Goal: Information Seeking & Learning: Learn about a topic

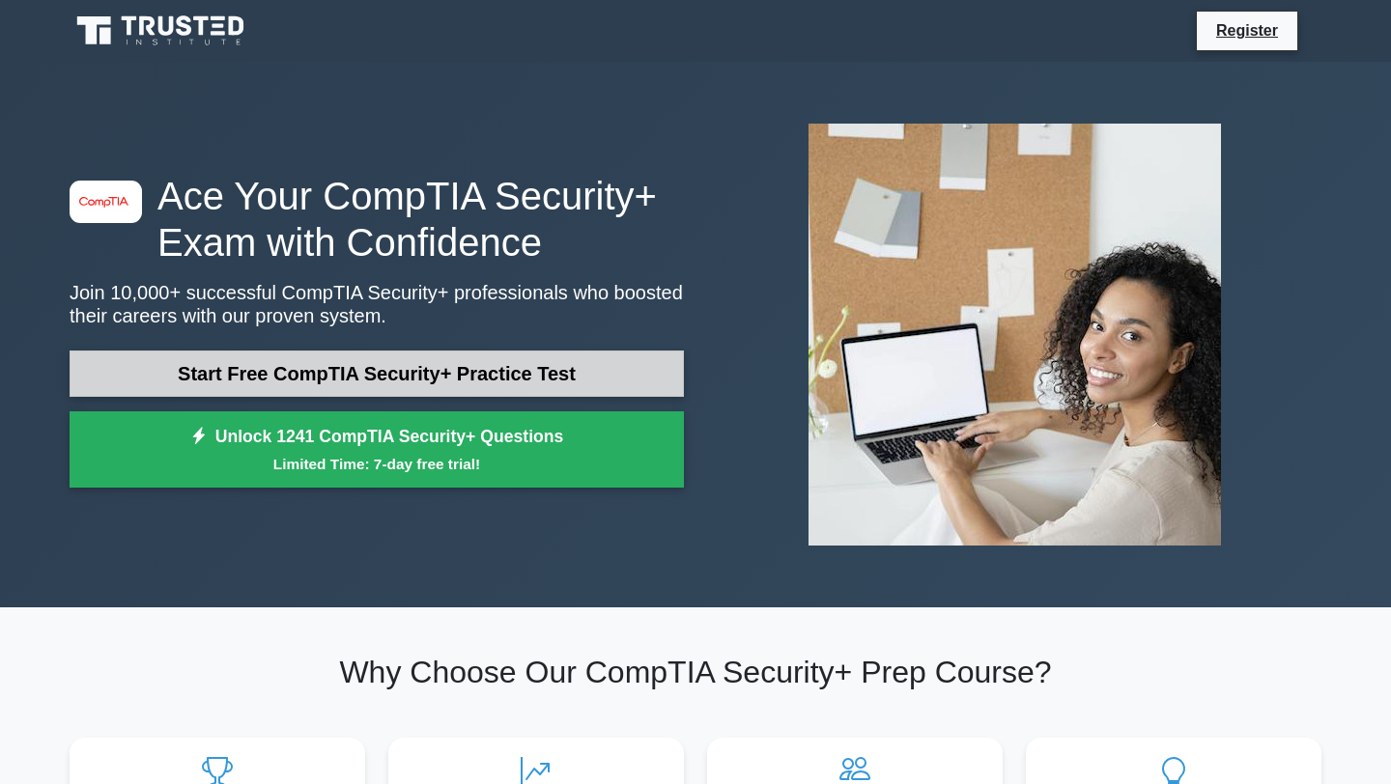
click at [423, 356] on link "Start Free CompTIA Security+ Practice Test" at bounding box center [377, 374] width 614 height 46
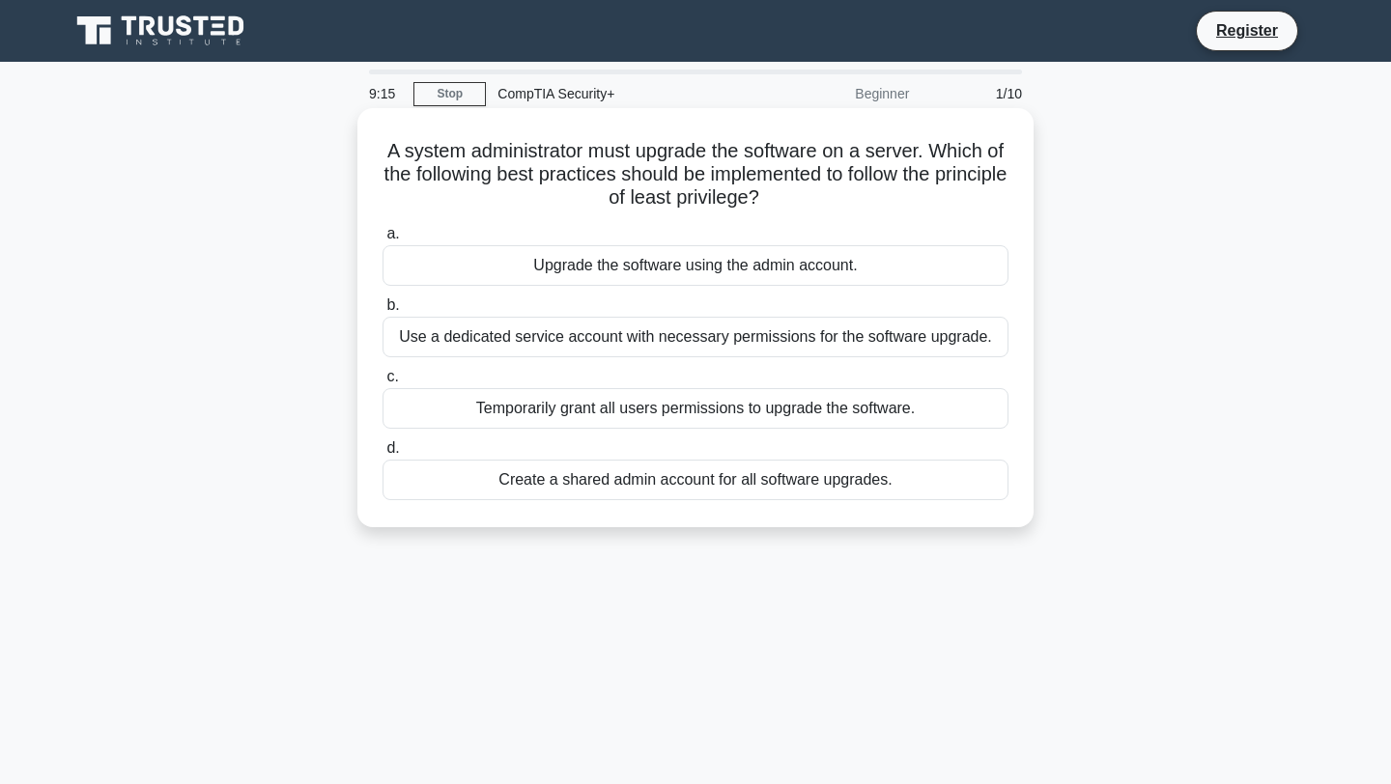
click at [708, 341] on div "Use a dedicated service account with necessary permissions for the software upg…" at bounding box center [696, 337] width 626 height 41
click at [383, 312] on input "b. Use a dedicated service account with necessary permissions for the software …" at bounding box center [383, 305] width 0 height 13
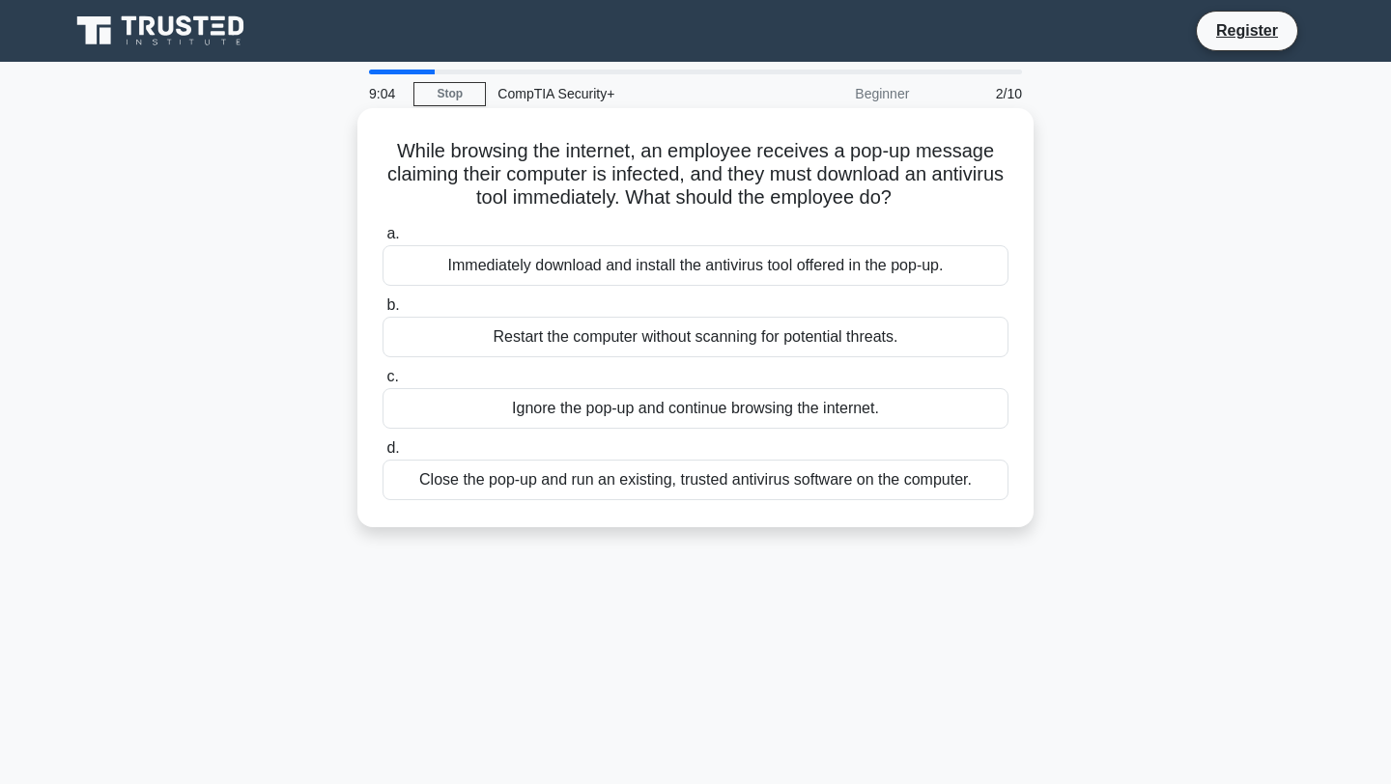
click at [716, 495] on div "Close the pop-up and run an existing, trusted antivirus software on the compute…" at bounding box center [696, 480] width 626 height 41
click at [383, 455] on input "d. Close the pop-up and run an existing, trusted antivirus software on the comp…" at bounding box center [383, 448] width 0 height 13
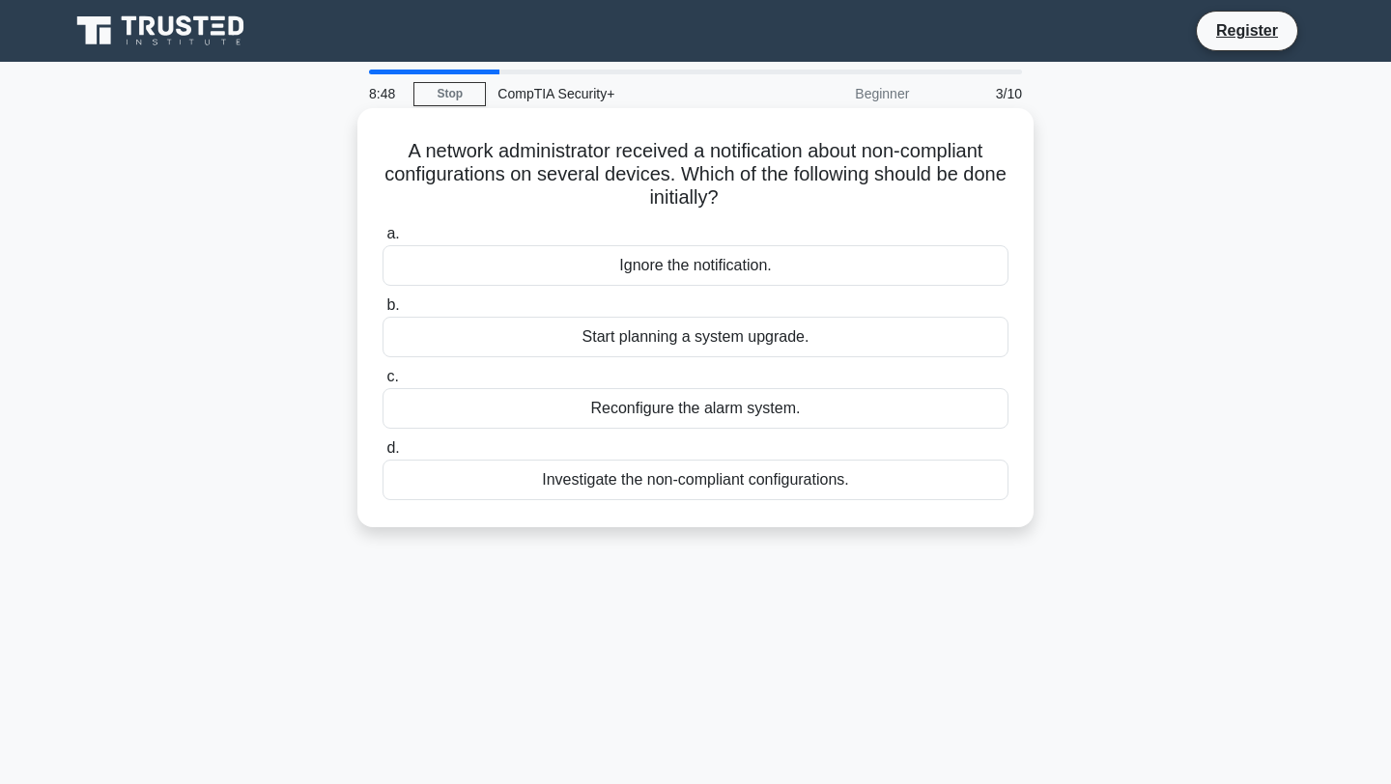
click at [713, 479] on div "Investigate the non-compliant configurations." at bounding box center [696, 480] width 626 height 41
click at [383, 455] on input "d. Investigate the non-compliant configurations." at bounding box center [383, 448] width 0 height 13
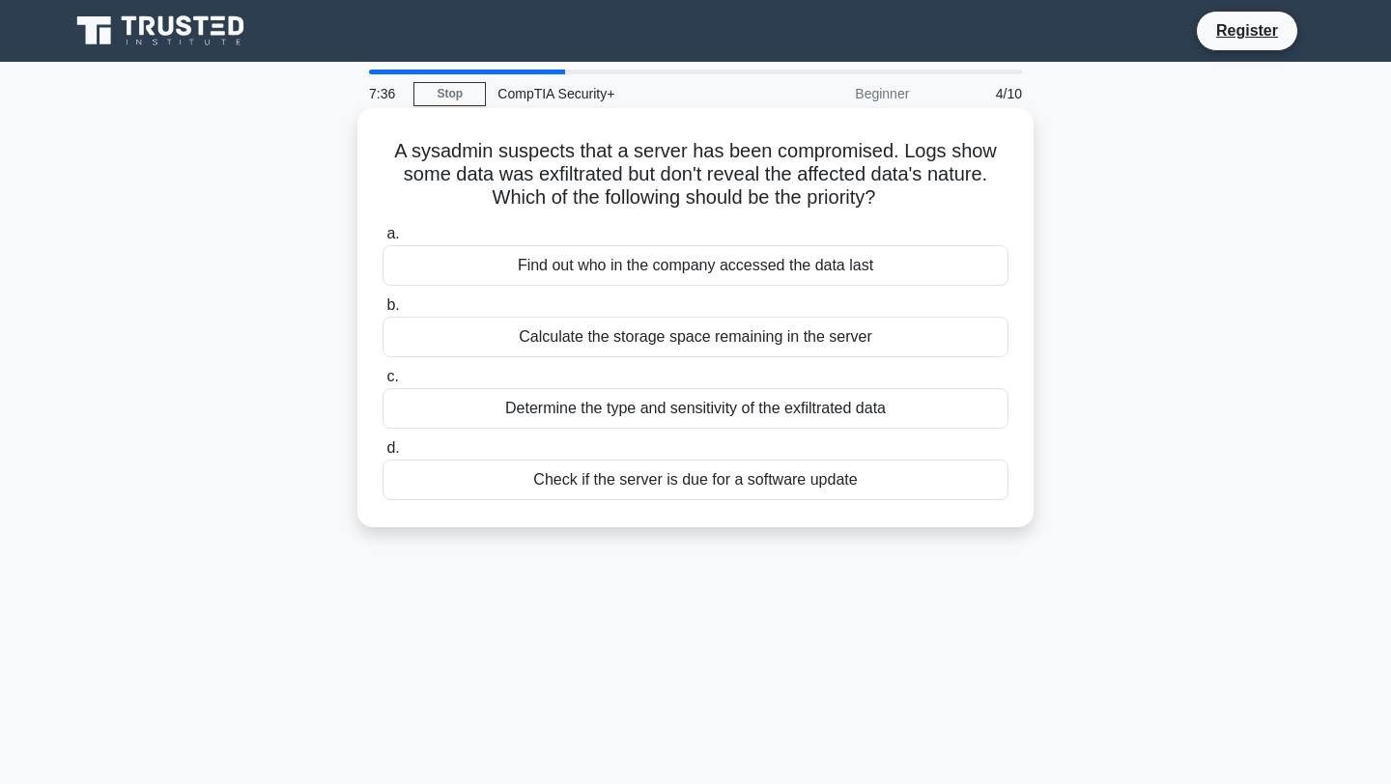
click at [665, 415] on div "Determine the type and sensitivity of the exfiltrated data" at bounding box center [696, 408] width 626 height 41
click at [383, 384] on input "c. Determine the type and sensitivity of the exfiltrated data" at bounding box center [383, 377] width 0 height 13
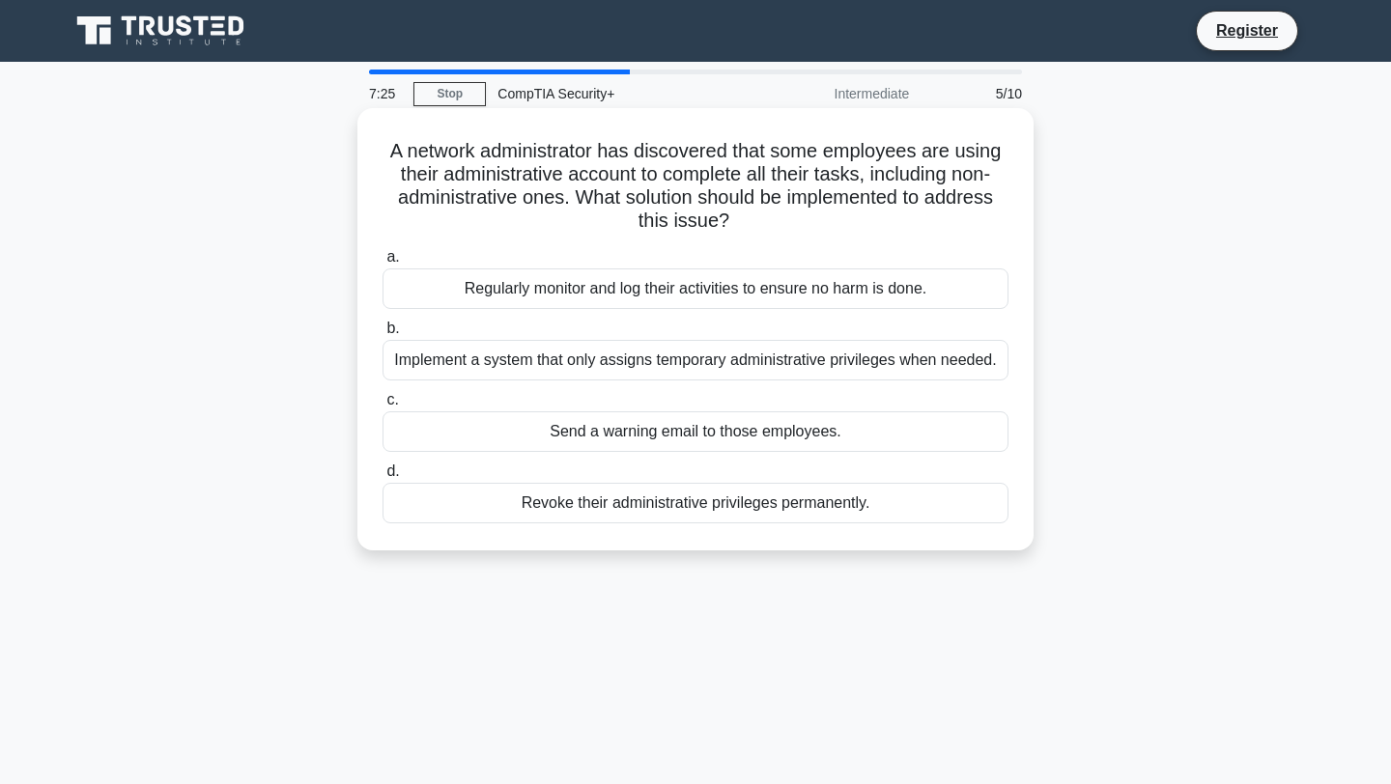
click at [653, 358] on div "Implement a system that only assigns temporary administrative privileges when n…" at bounding box center [696, 360] width 626 height 41
click at [383, 335] on input "b. Implement a system that only assigns temporary administrative privileges whe…" at bounding box center [383, 329] width 0 height 13
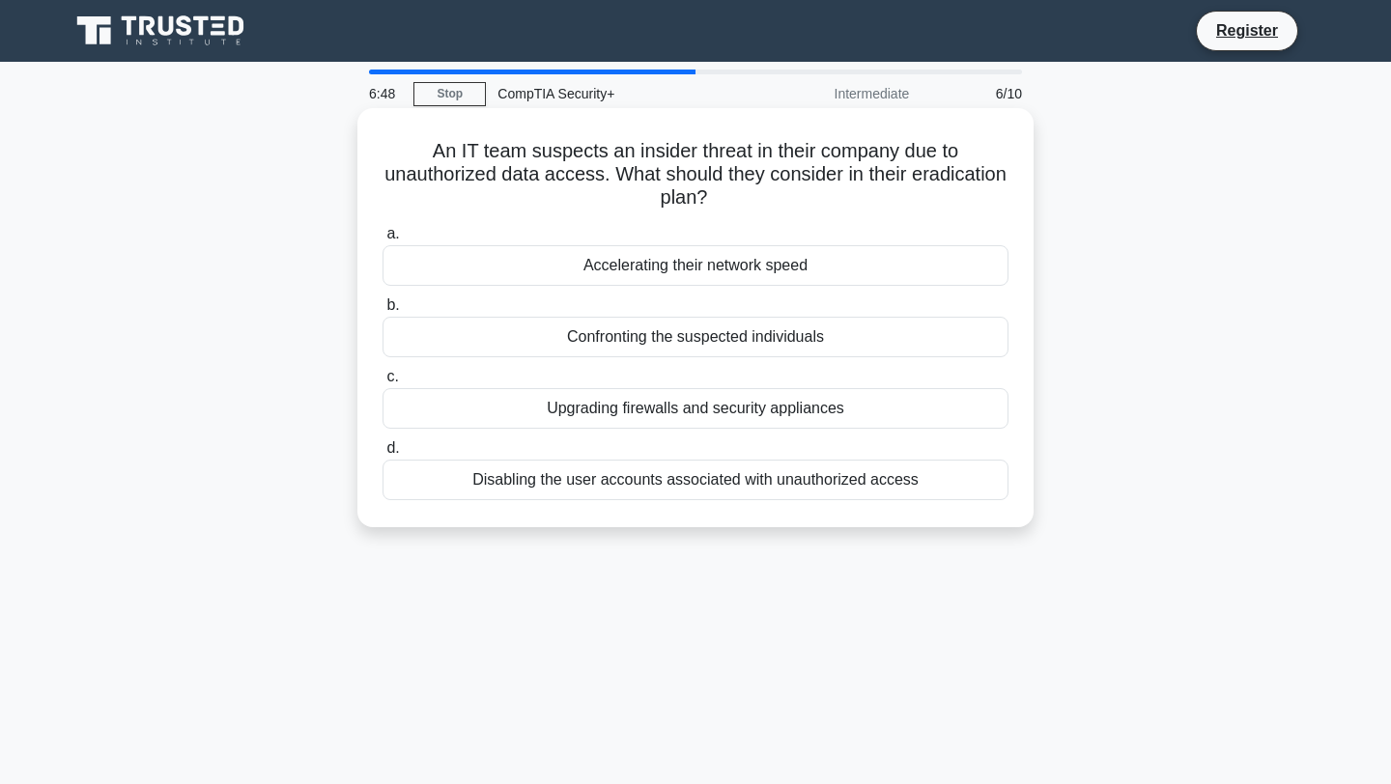
click at [689, 491] on div "Disabling the user accounts associated with unauthorized access" at bounding box center [696, 480] width 626 height 41
click at [383, 455] on input "d. Disabling the user accounts associated with unauthorized access" at bounding box center [383, 448] width 0 height 13
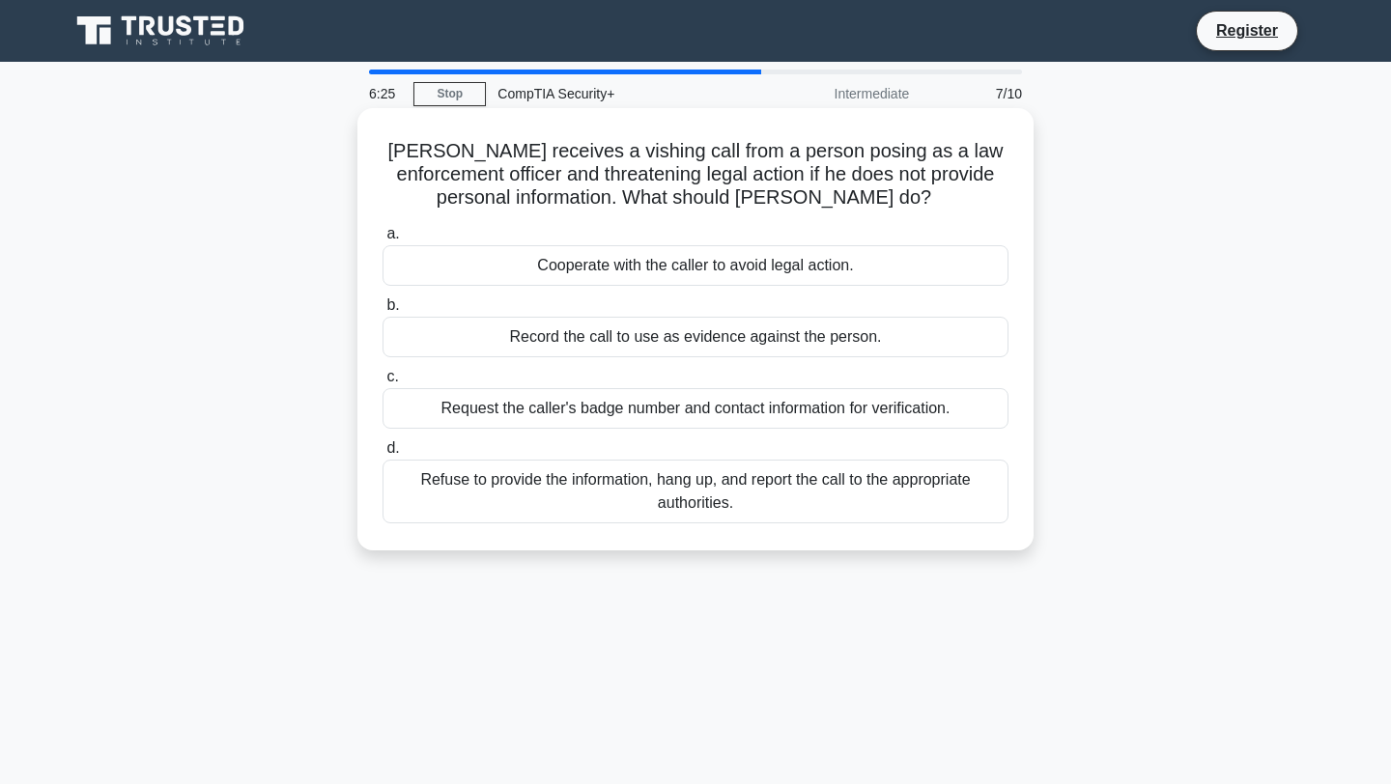
click at [666, 482] on div "Refuse to provide the information, hang up, and report the call to the appropri…" at bounding box center [696, 492] width 626 height 64
click at [383, 455] on input "d. Refuse to provide the information, hang up, and report the call to the appro…" at bounding box center [383, 448] width 0 height 13
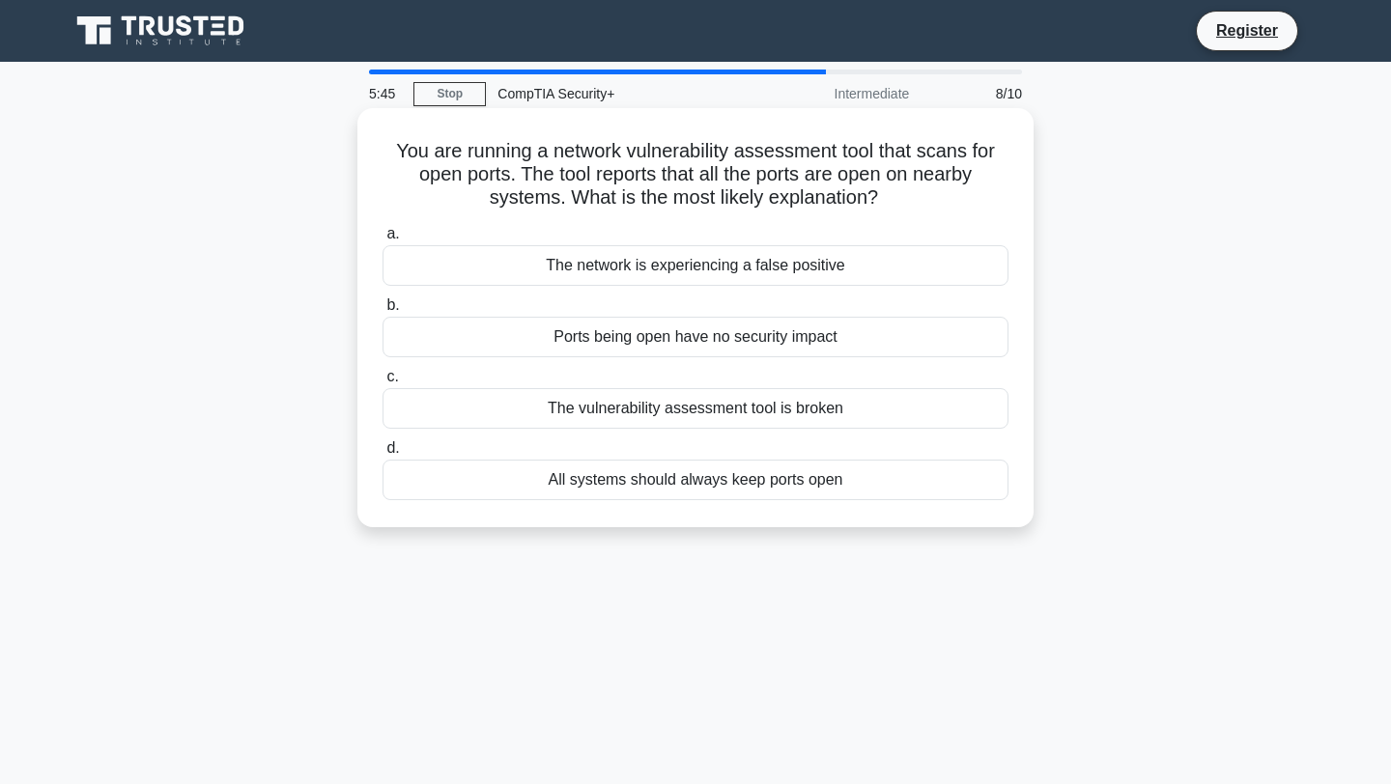
click at [743, 263] on div "The network is experiencing a false positive" at bounding box center [696, 265] width 626 height 41
click at [383, 241] on input "a. The network is experiencing a false positive" at bounding box center [383, 234] width 0 height 13
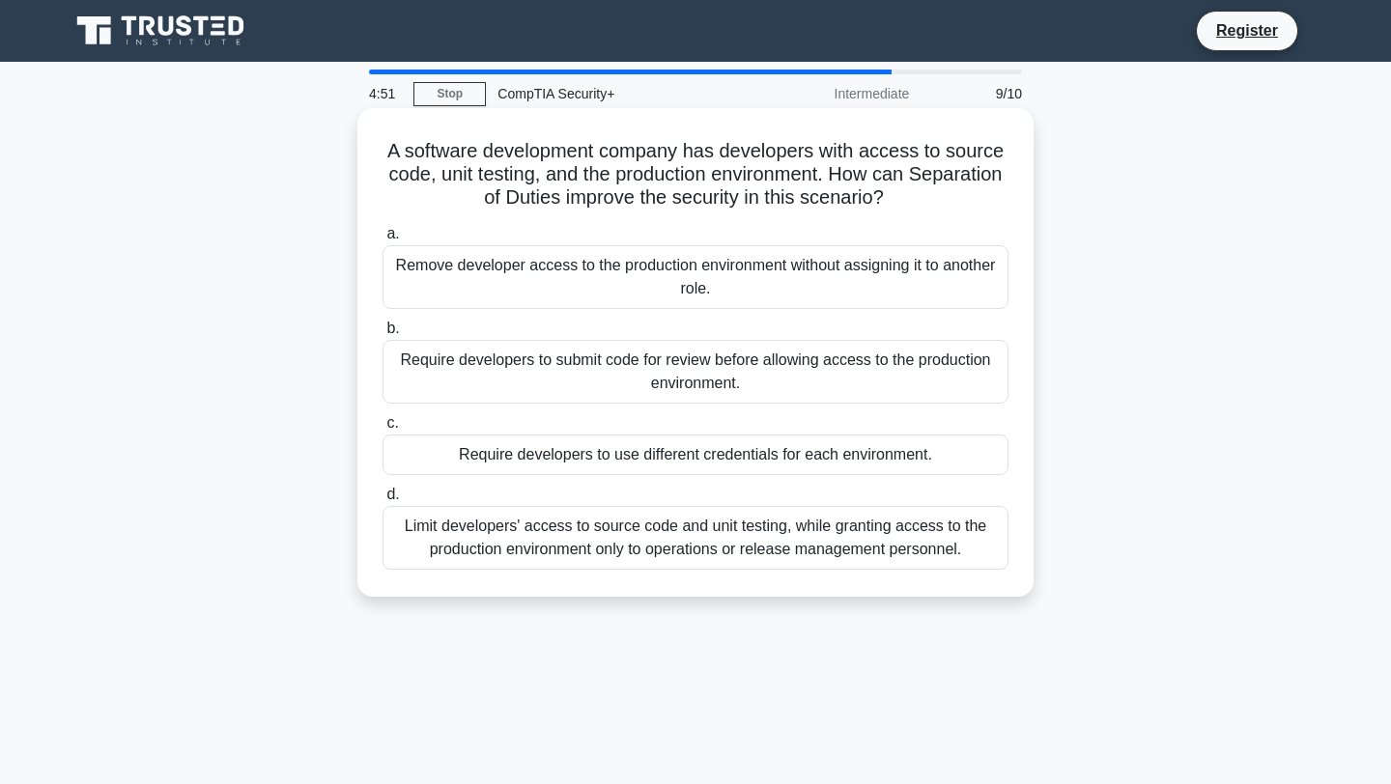
click at [742, 445] on div "Require developers to use different credentials for each environment." at bounding box center [696, 455] width 626 height 41
click at [383, 430] on input "c. Require developers to use different credentials for each environment." at bounding box center [383, 423] width 0 height 13
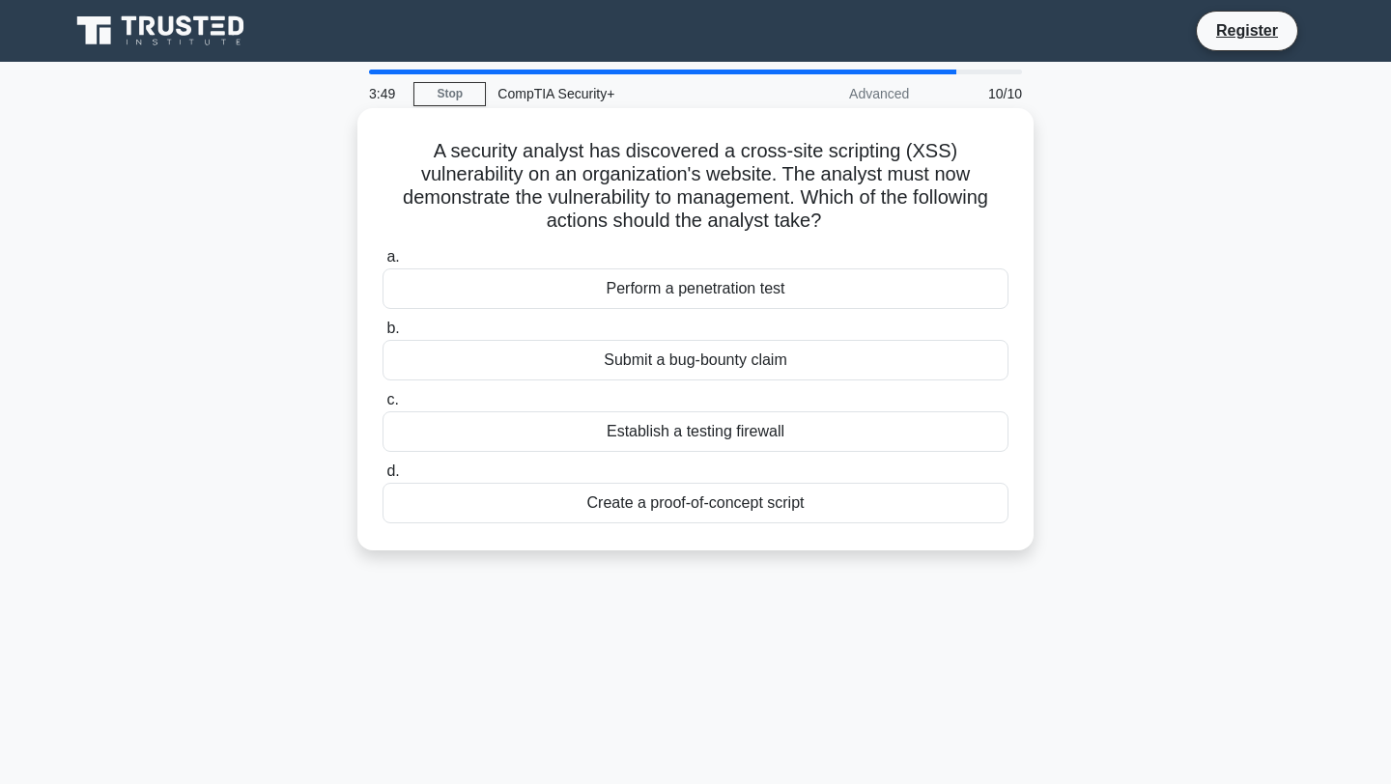
click at [780, 302] on div "Perform a penetration test" at bounding box center [696, 289] width 626 height 41
click at [383, 264] on input "a. Perform a penetration test" at bounding box center [383, 257] width 0 height 13
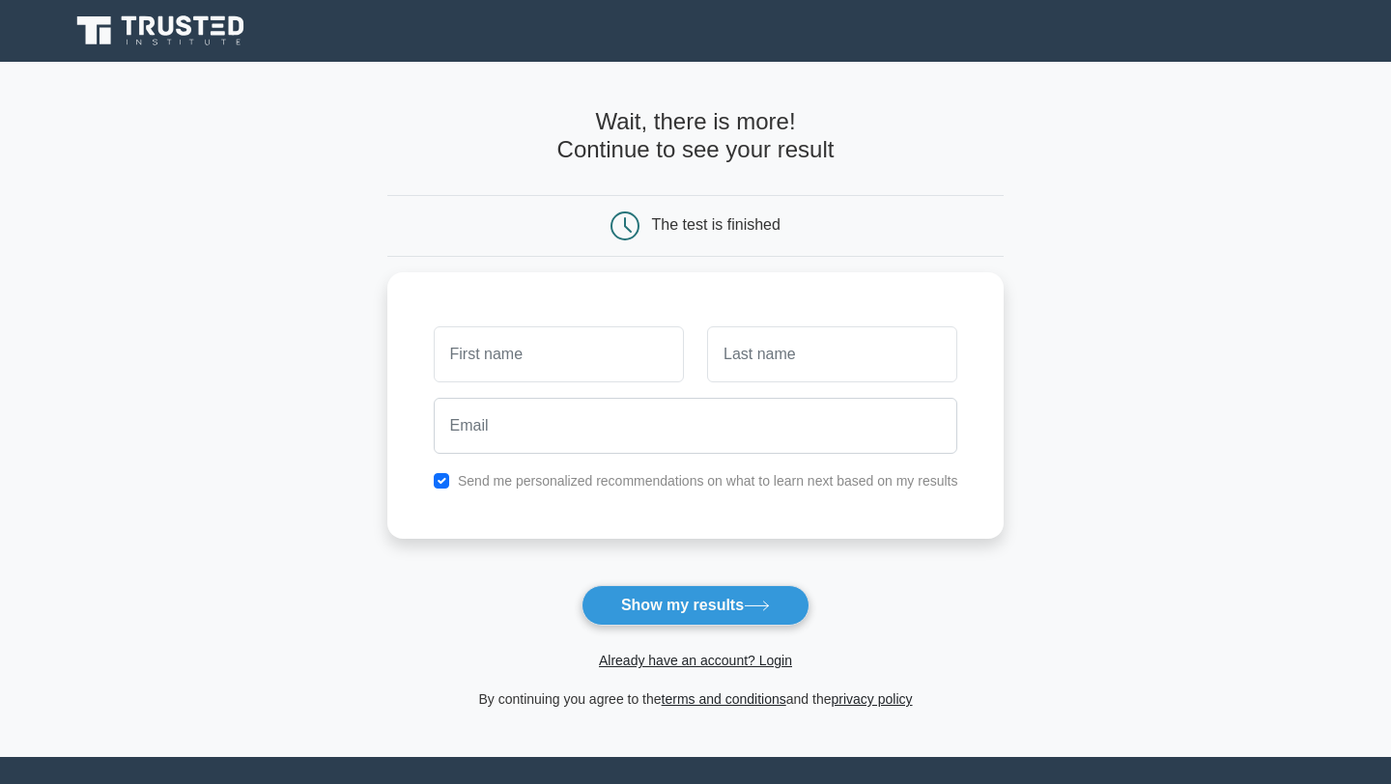
click at [750, 569] on form "Wait, there is more! Continue to see your result The test is finished and the" at bounding box center [695, 409] width 617 height 603
click at [749, 604] on button "Show my results" at bounding box center [696, 605] width 228 height 41
click at [750, 604] on icon at bounding box center [757, 606] width 26 height 11
click at [593, 357] on input "text" at bounding box center [559, 350] width 250 height 56
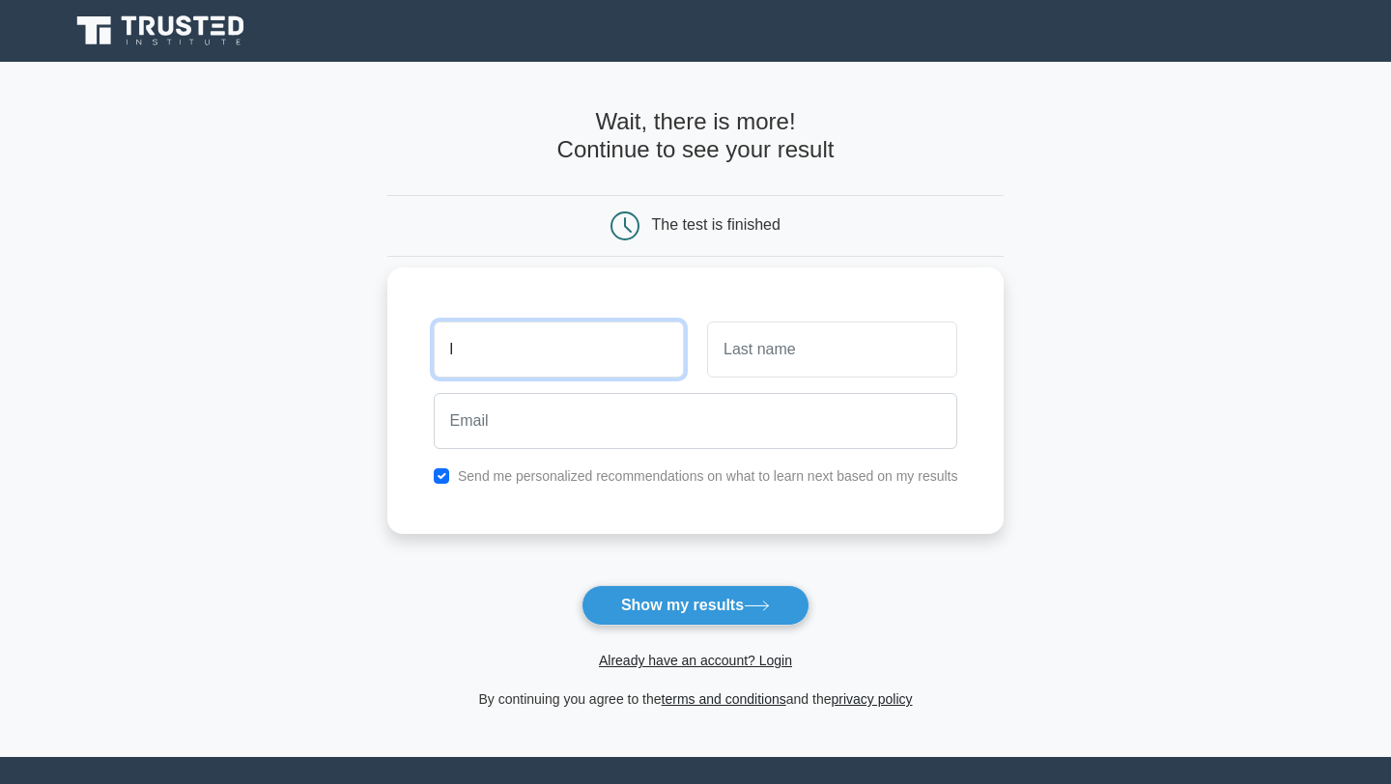
type input "l"
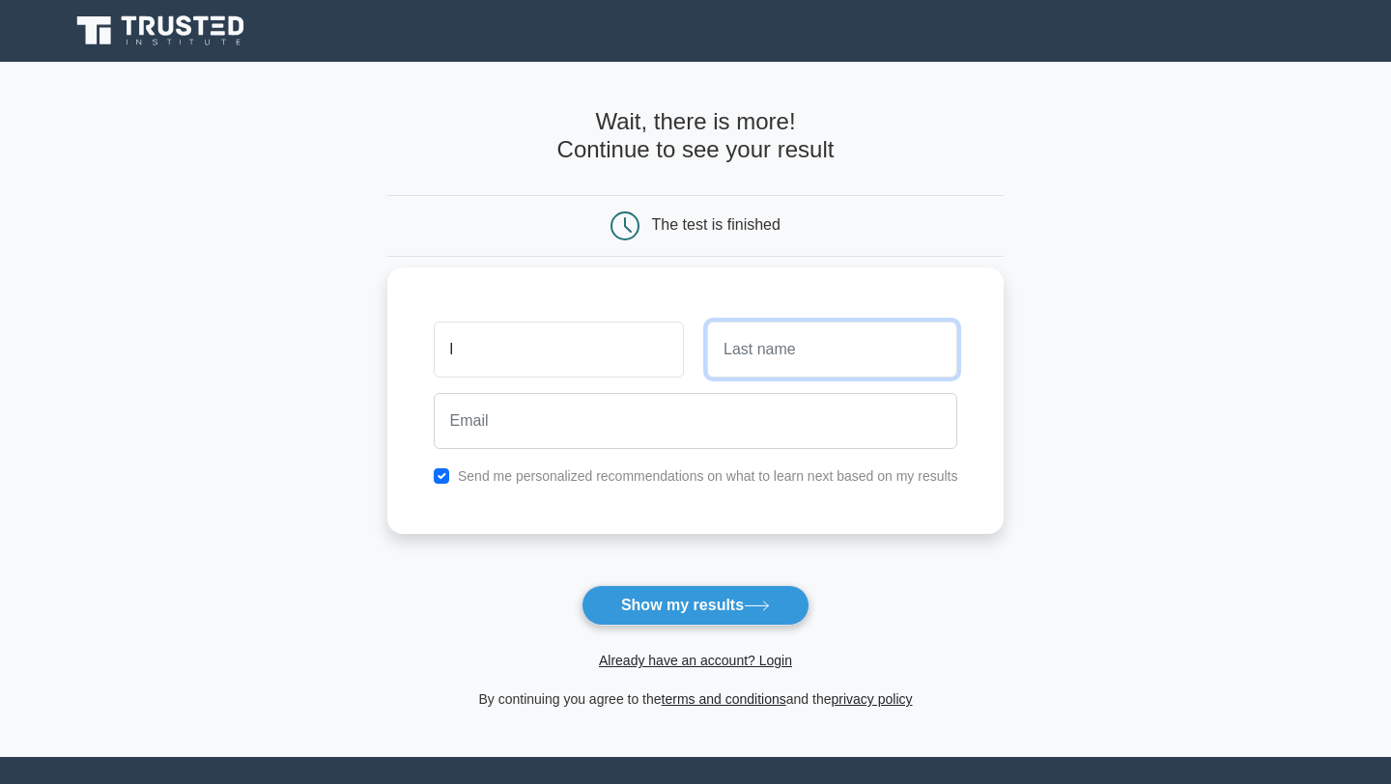
click at [737, 326] on input "text" at bounding box center [832, 350] width 250 height 56
type input "p"
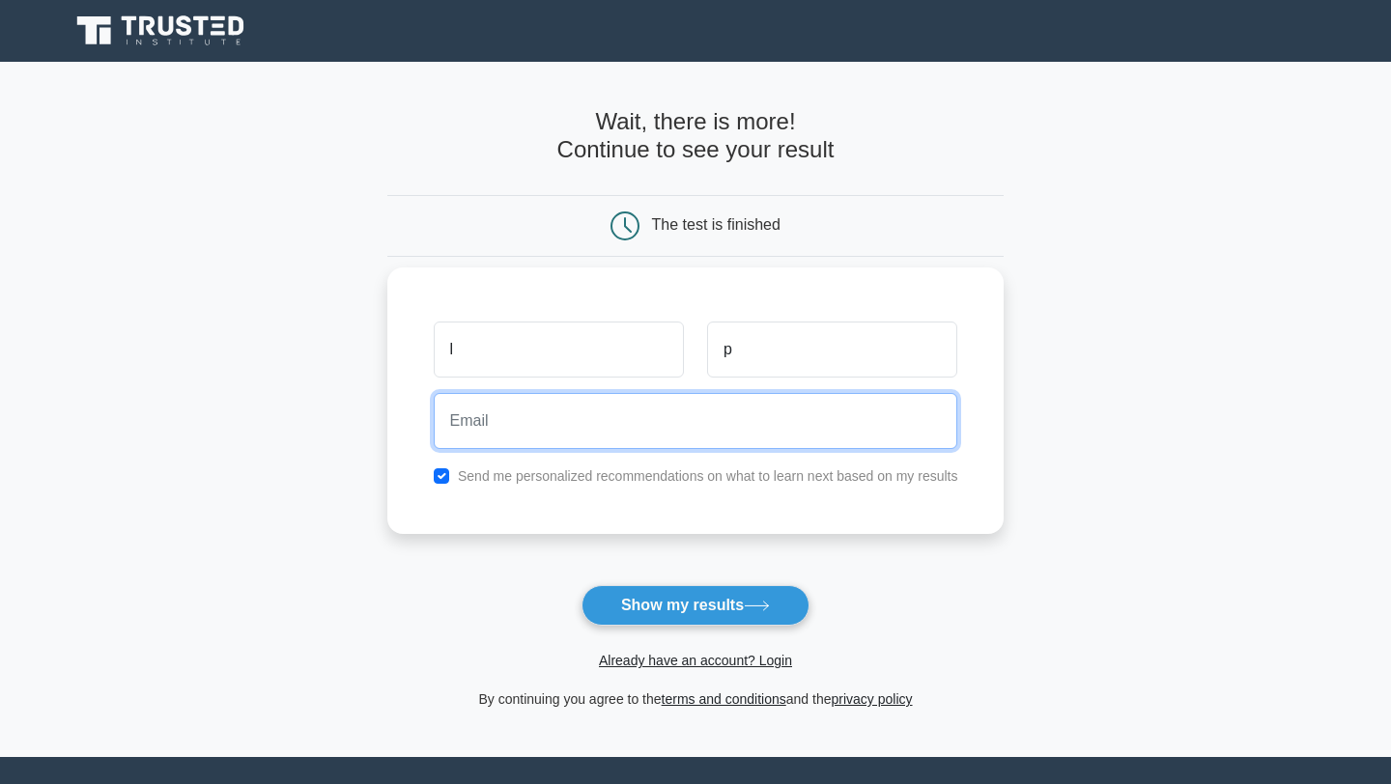
click at [547, 427] on input "email" at bounding box center [696, 421] width 525 height 56
type input "w"
type input "no@gmail.com"
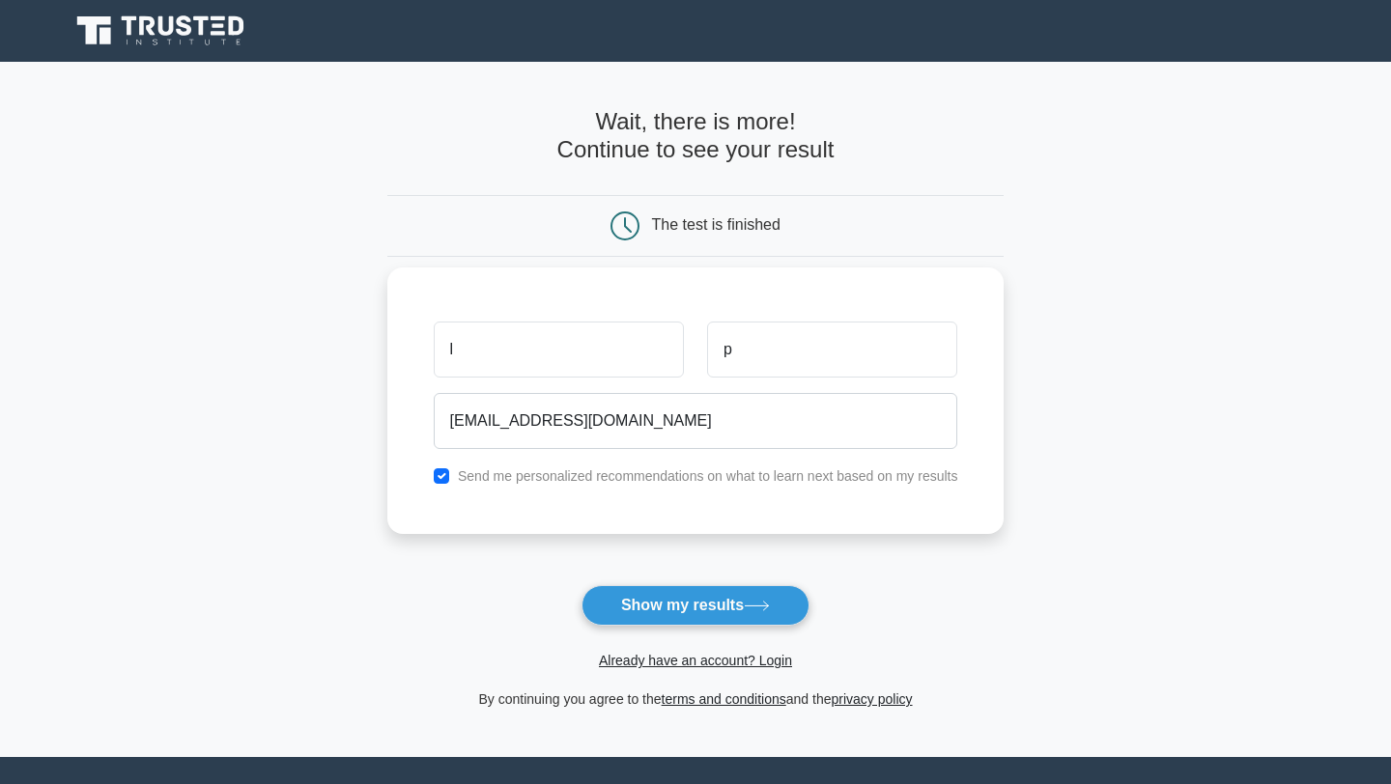
click at [584, 500] on div "l p no@gmail.com Send me personalized recommendations on what to learn next bas…" at bounding box center [695, 401] width 617 height 267
click at [580, 480] on label "Send me personalized recommendations on what to learn next based on my results" at bounding box center [708, 476] width 500 height 15
click at [437, 475] on input "checkbox" at bounding box center [441, 476] width 15 height 15
checkbox input "false"
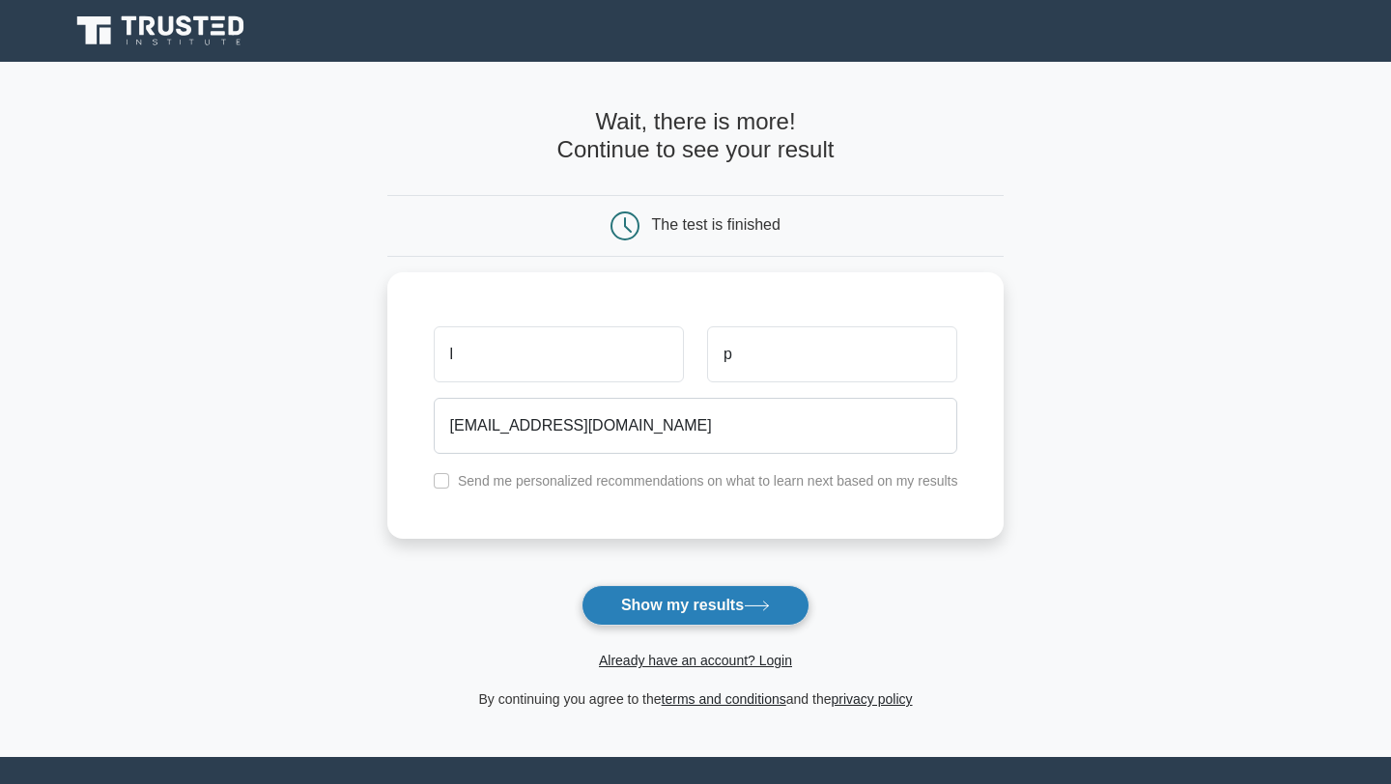
click at [657, 612] on button "Show my results" at bounding box center [696, 605] width 228 height 41
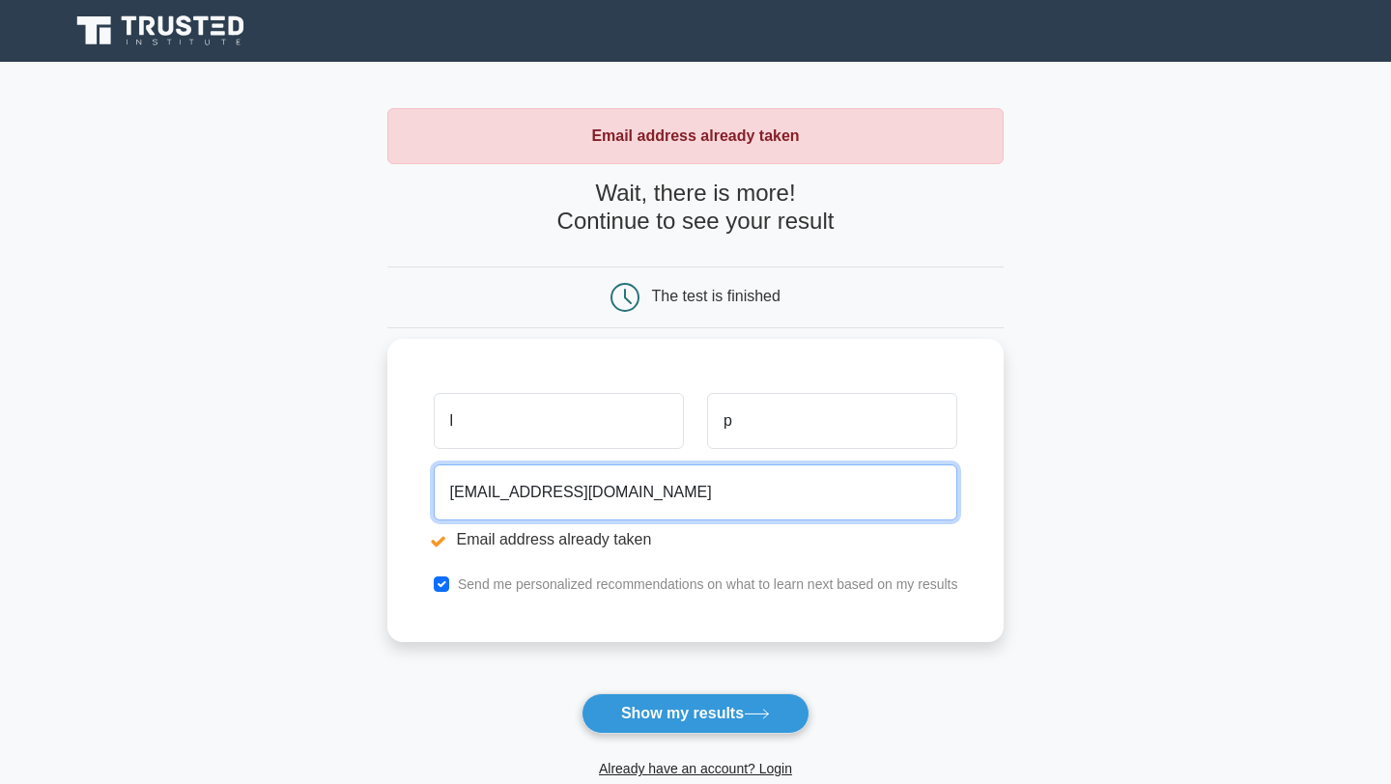
click at [469, 501] on input "[EMAIL_ADDRESS][DOMAIN_NAME]" at bounding box center [696, 493] width 525 height 56
type input "[EMAIL_ADDRESS][DOMAIN_NAME]"
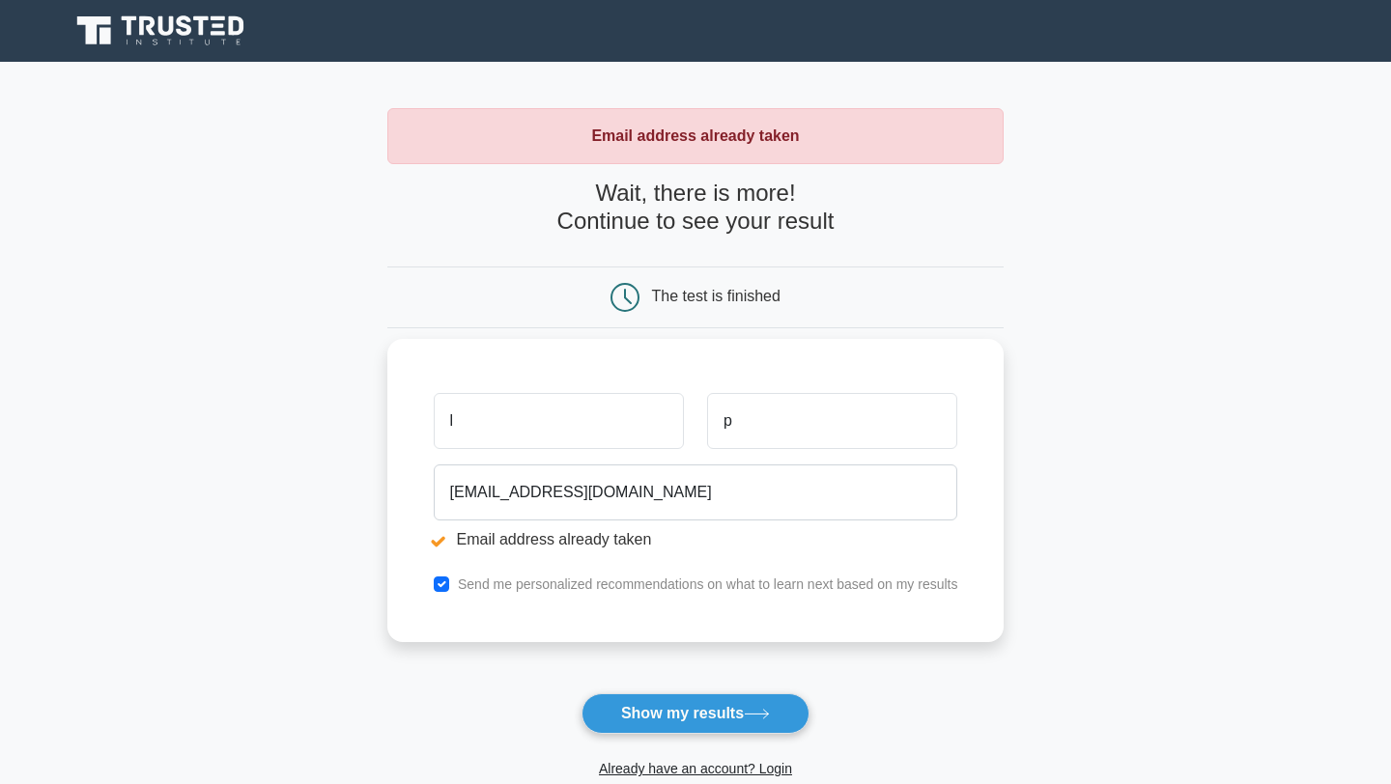
click at [554, 583] on label "Send me personalized recommendations on what to learn next based on my results" at bounding box center [708, 584] width 500 height 15
click at [445, 586] on input "checkbox" at bounding box center [441, 584] width 15 height 15
checkbox input "false"
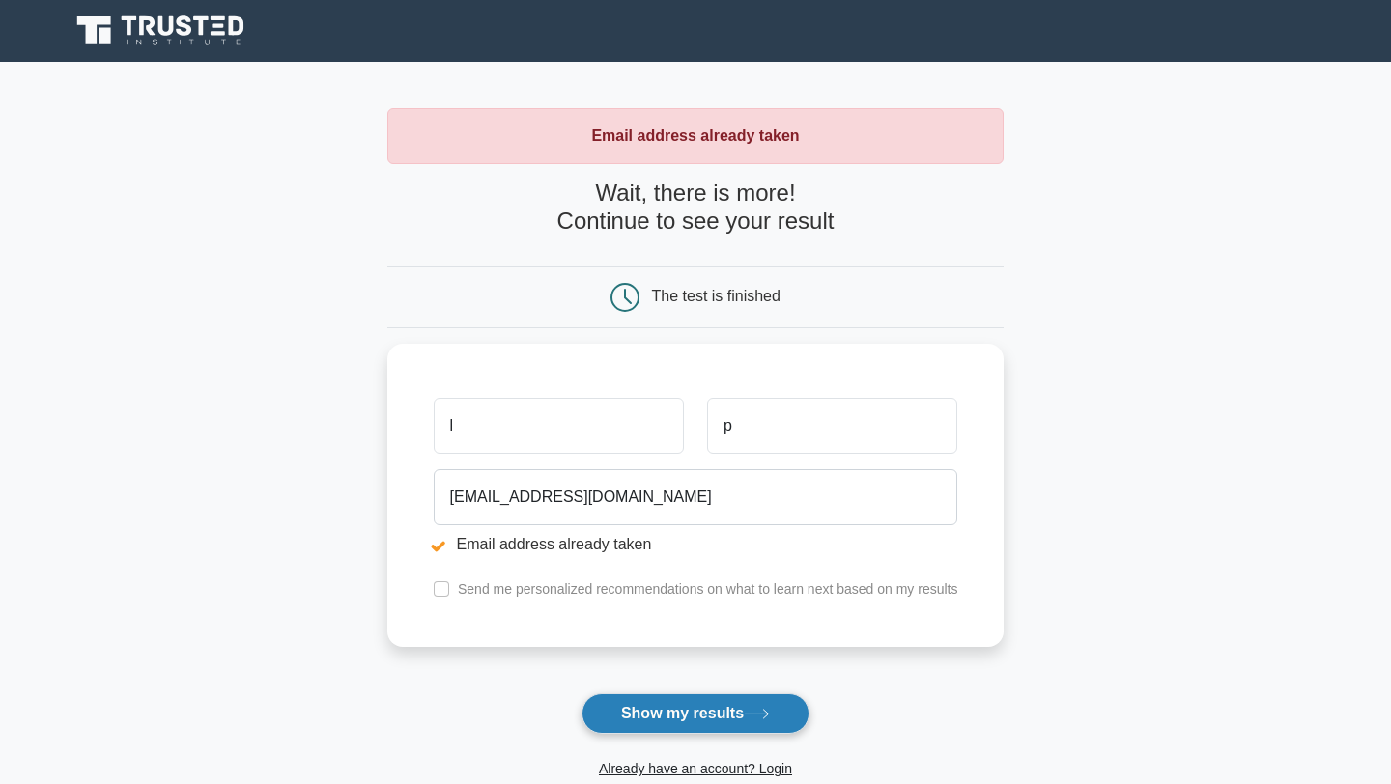
click at [627, 713] on button "Show my results" at bounding box center [696, 714] width 228 height 41
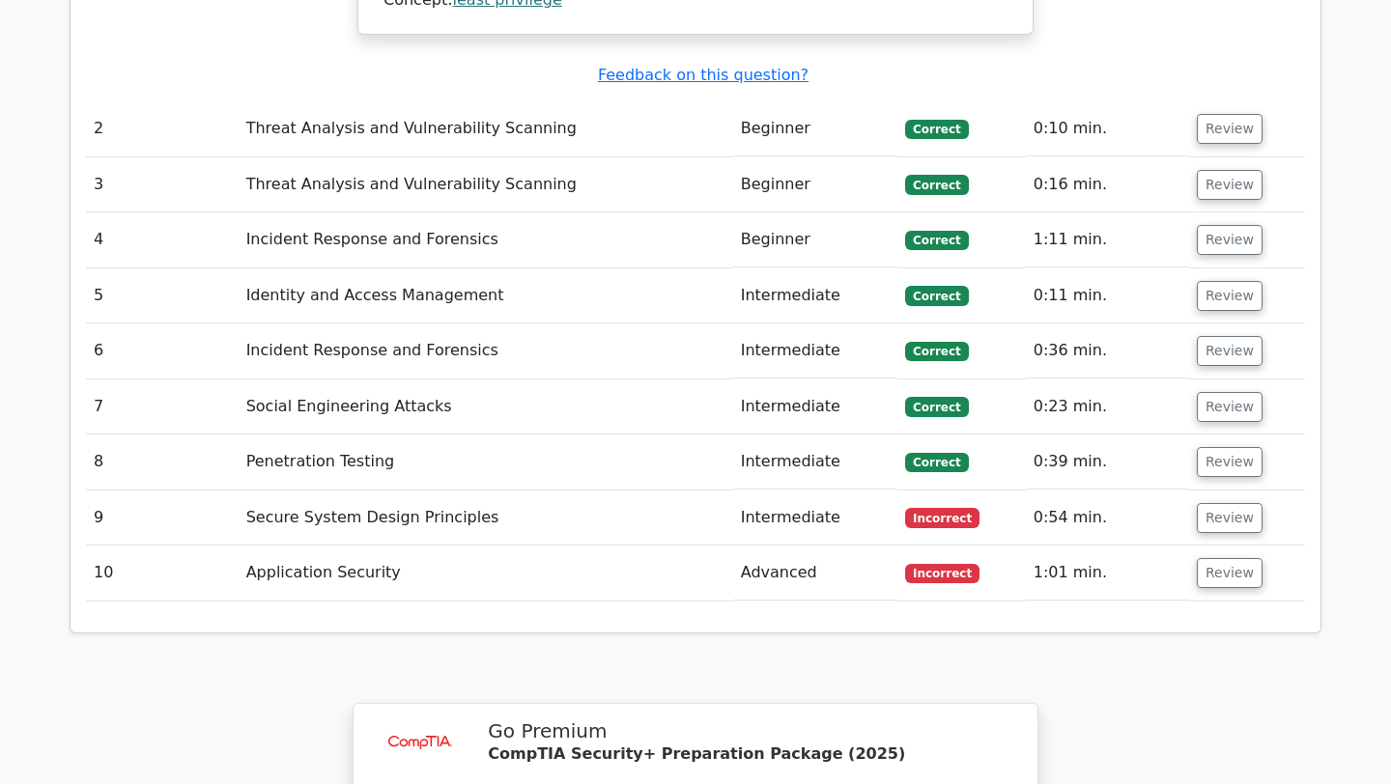
scroll to position [2219, 0]
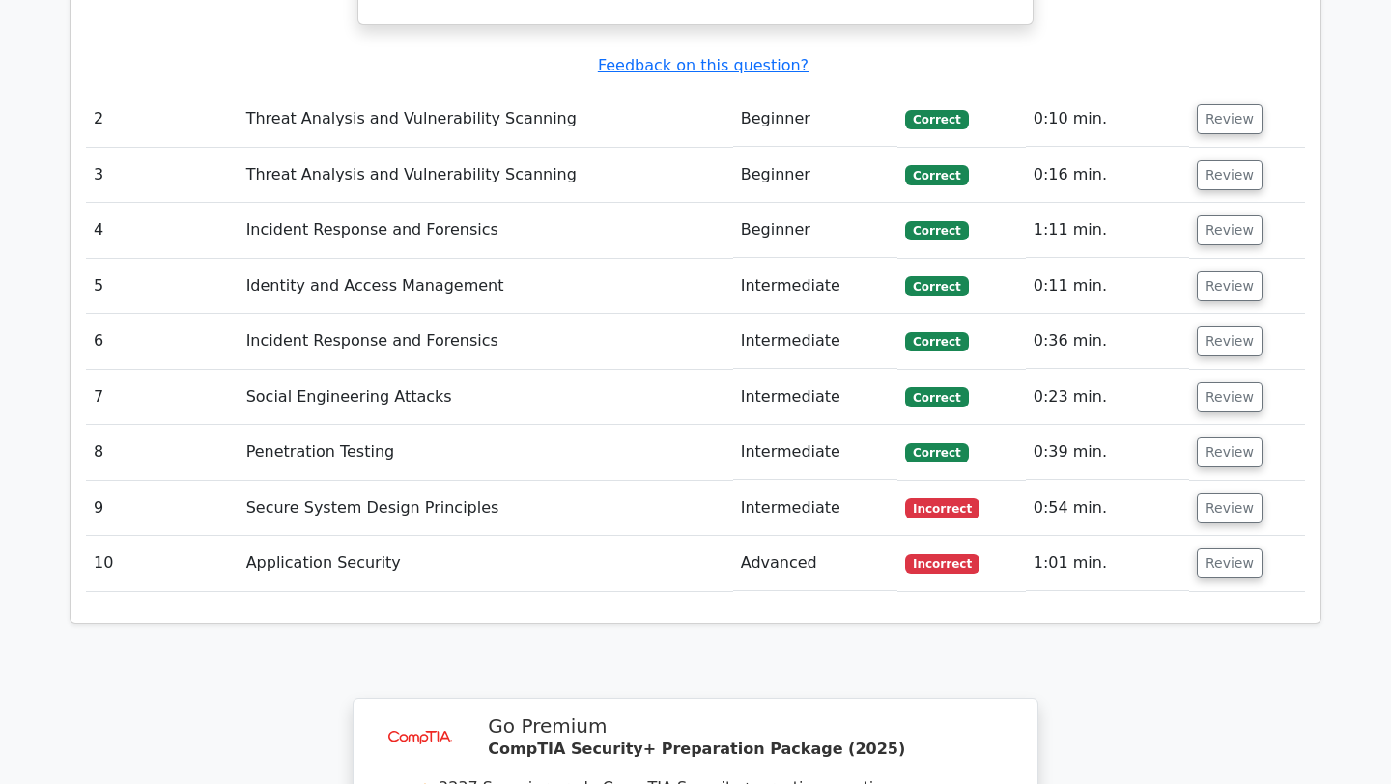
click at [1203, 481] on td "Review" at bounding box center [1247, 508] width 116 height 55
click at [1203, 494] on button "Review" at bounding box center [1230, 509] width 66 height 30
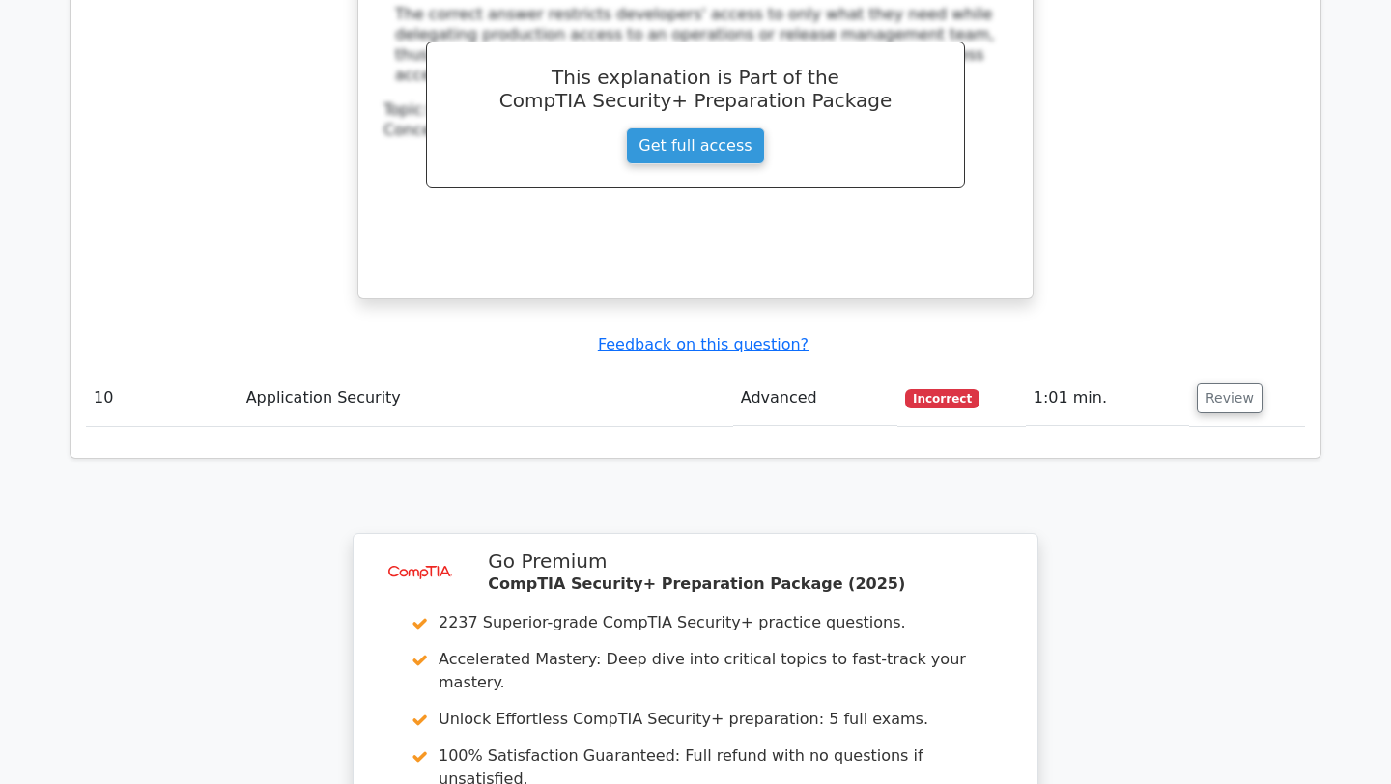
scroll to position [3396, 0]
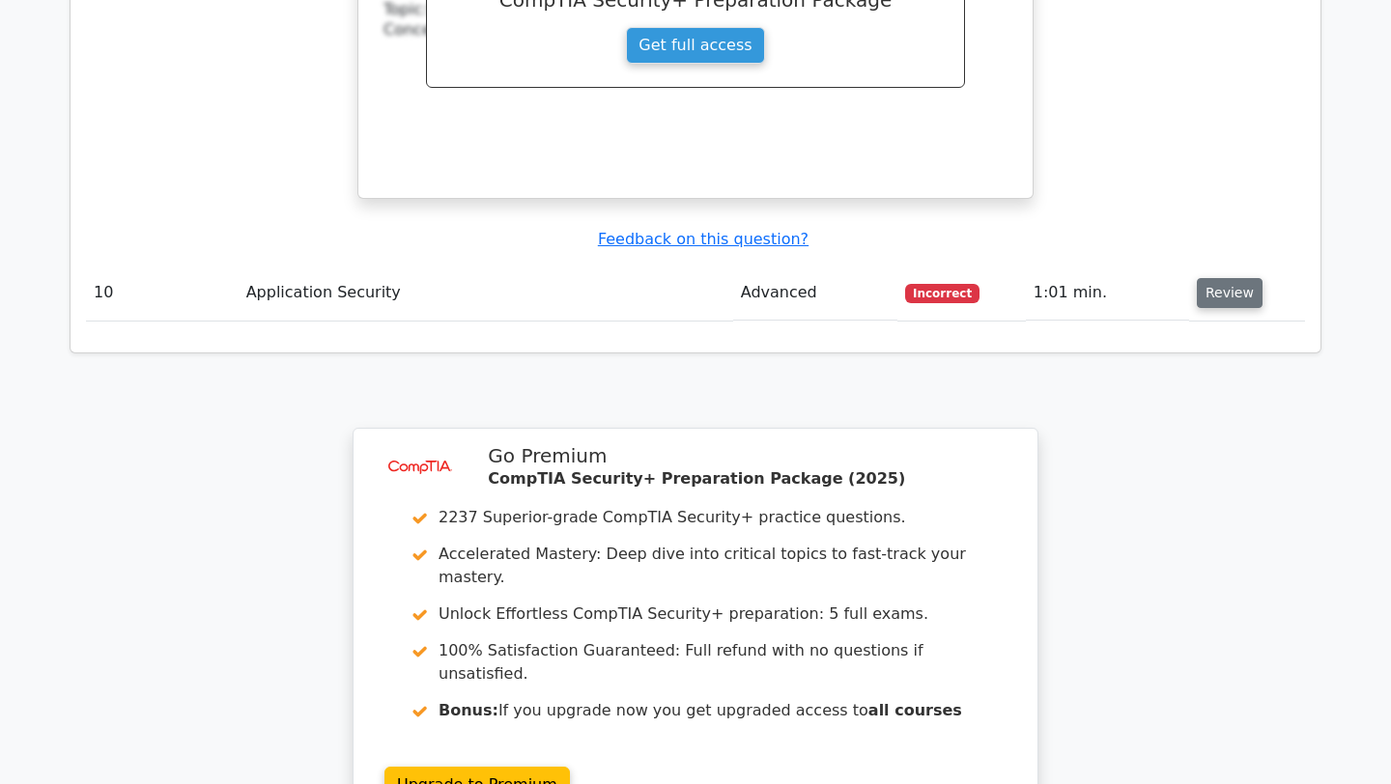
click at [1236, 278] on button "Review" at bounding box center [1230, 293] width 66 height 30
